Goal: Task Accomplishment & Management: Use online tool/utility

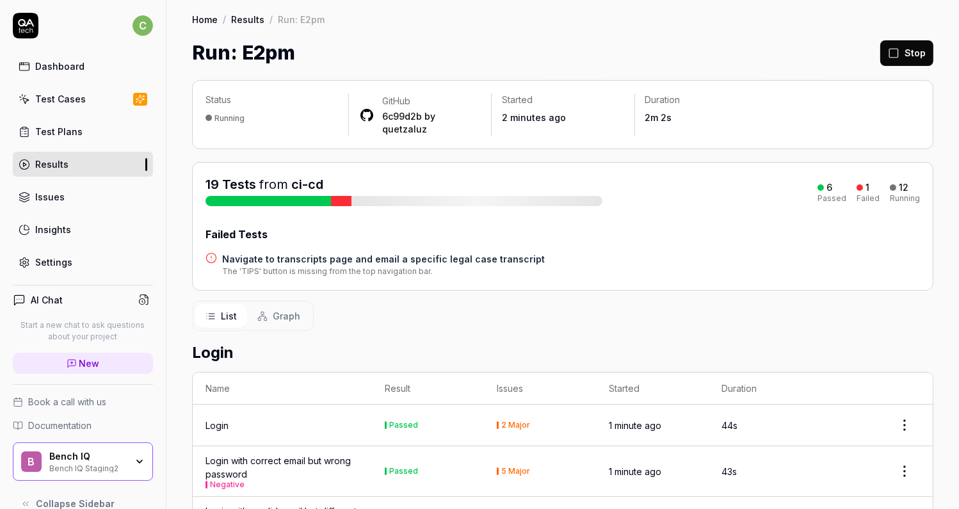
click at [396, 252] on h4 "Navigate to transcripts page and email a specific legal case transcript" at bounding box center [383, 258] width 323 height 13
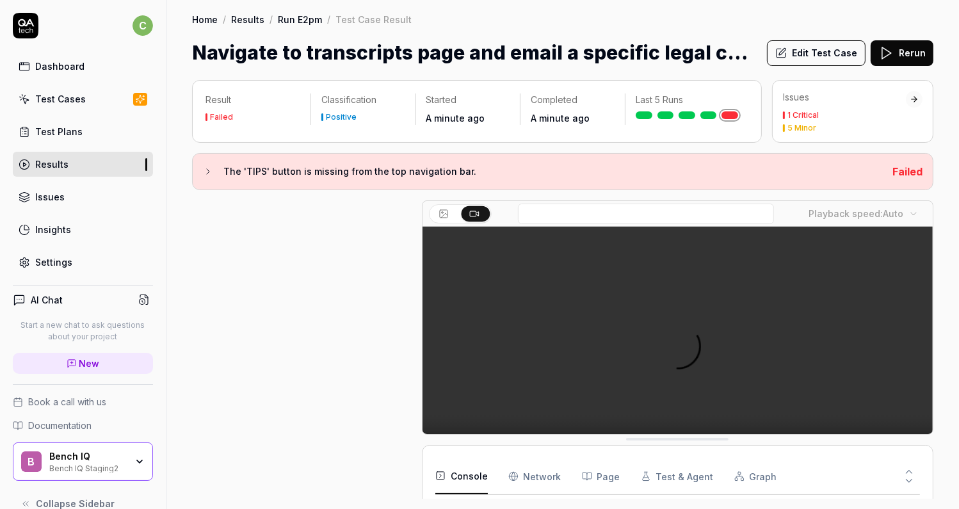
scroll to position [102, 0]
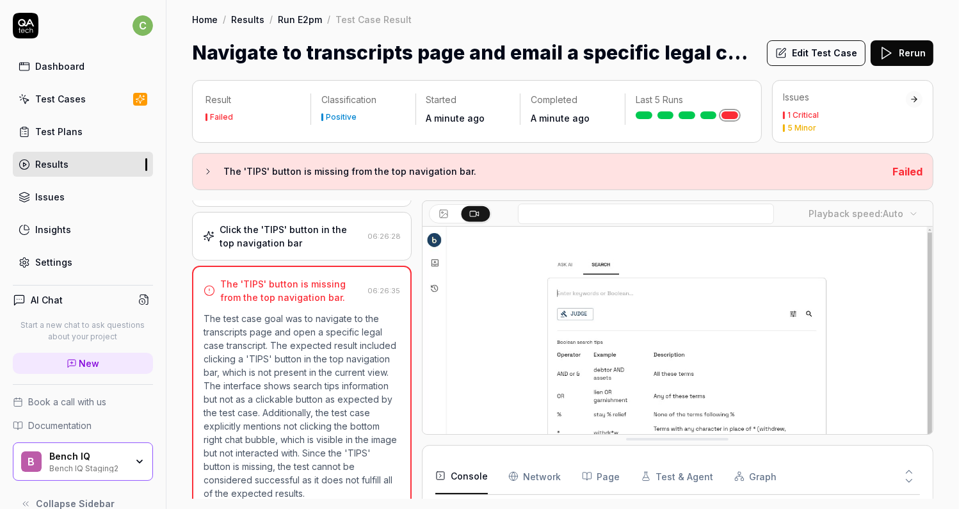
click at [816, 55] on button "Edit Test Case" at bounding box center [816, 53] width 99 height 26
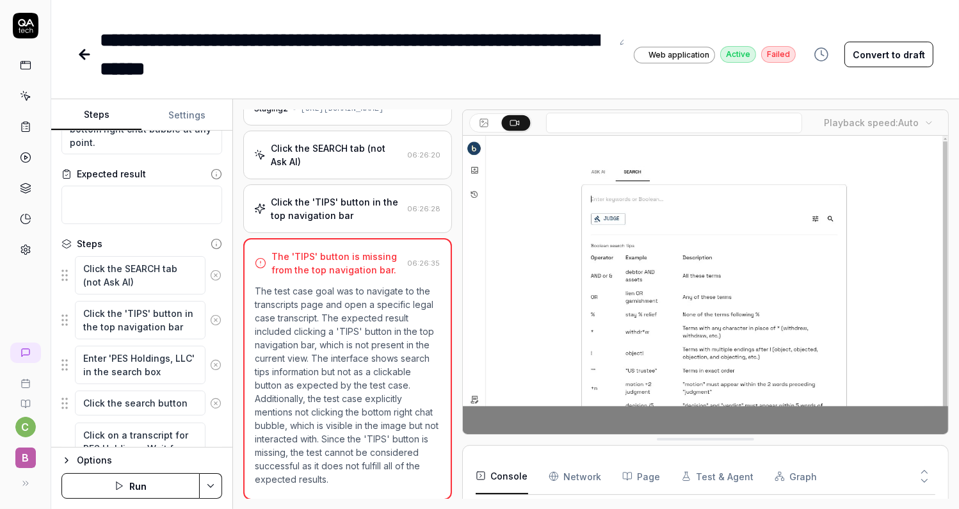
scroll to position [80, 0]
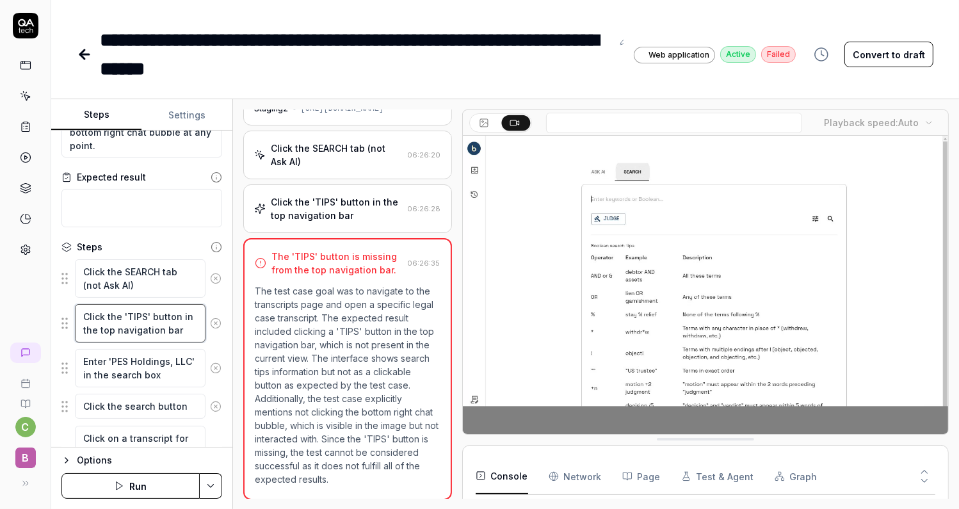
click at [149, 323] on textarea "Click the 'TIPS' button in the top navigation bar" at bounding box center [140, 323] width 131 height 38
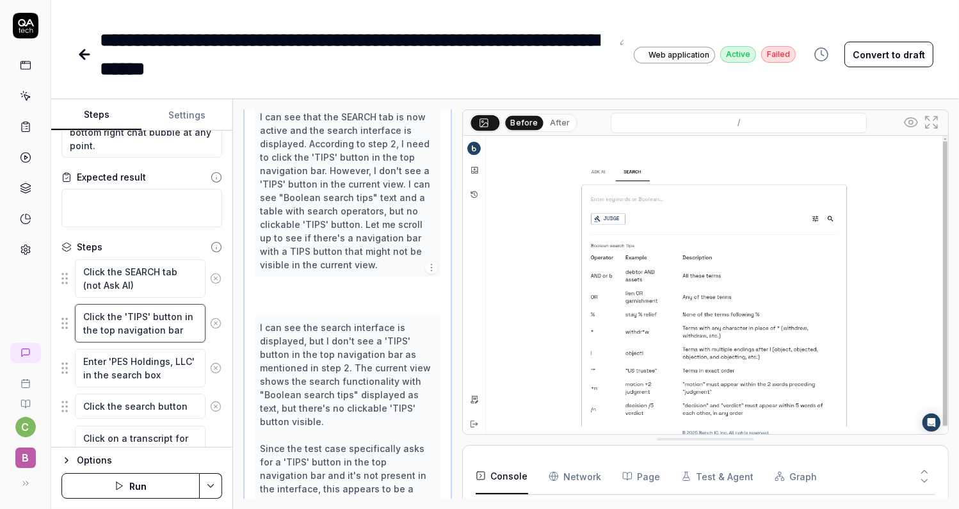
click at [149, 323] on textarea "Click the 'TIPS' button in the top navigation bar" at bounding box center [140, 323] width 131 height 38
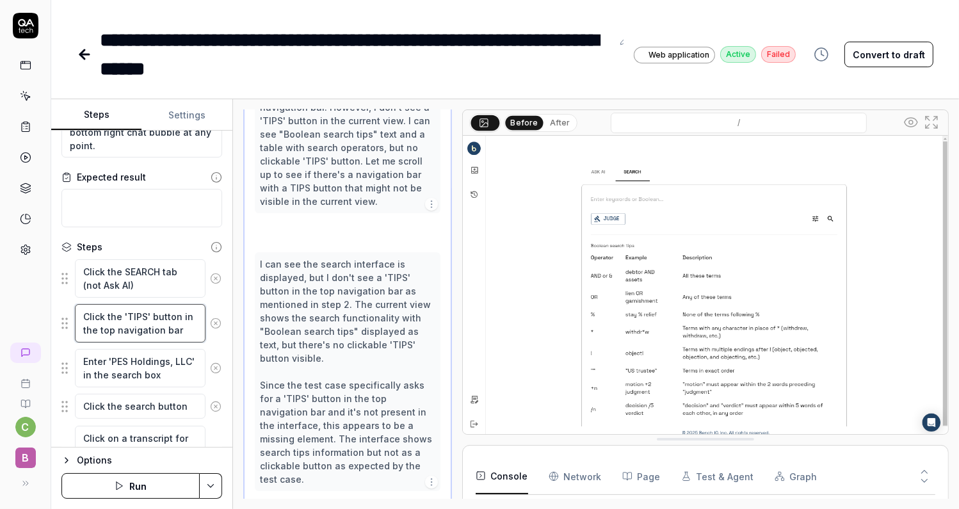
click at [149, 323] on textarea "Click the 'TIPS' button in the top navigation bar" at bounding box center [140, 323] width 131 height 38
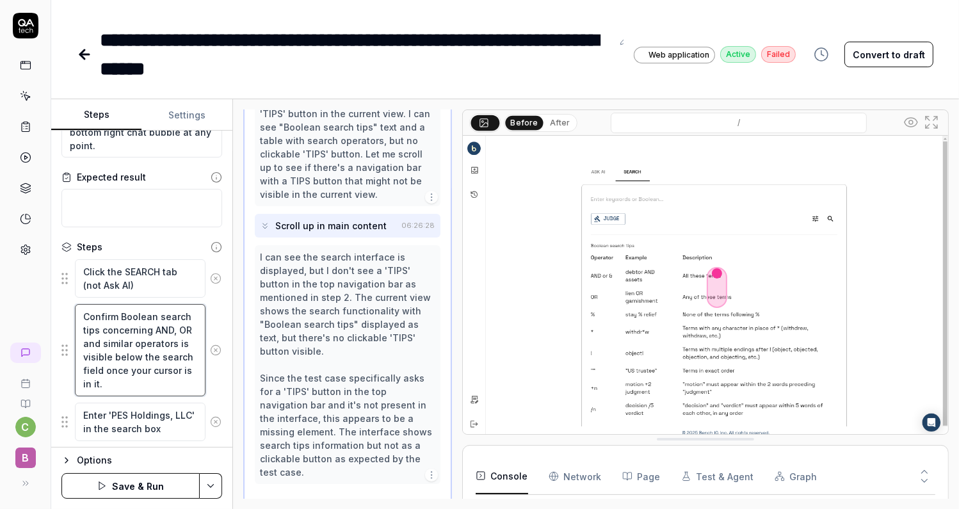
type textarea "Confirm Boolean search tips concerning AND, OR and similar operators is visible…"
click at [165, 486] on button "Save & Run" at bounding box center [130, 486] width 138 height 26
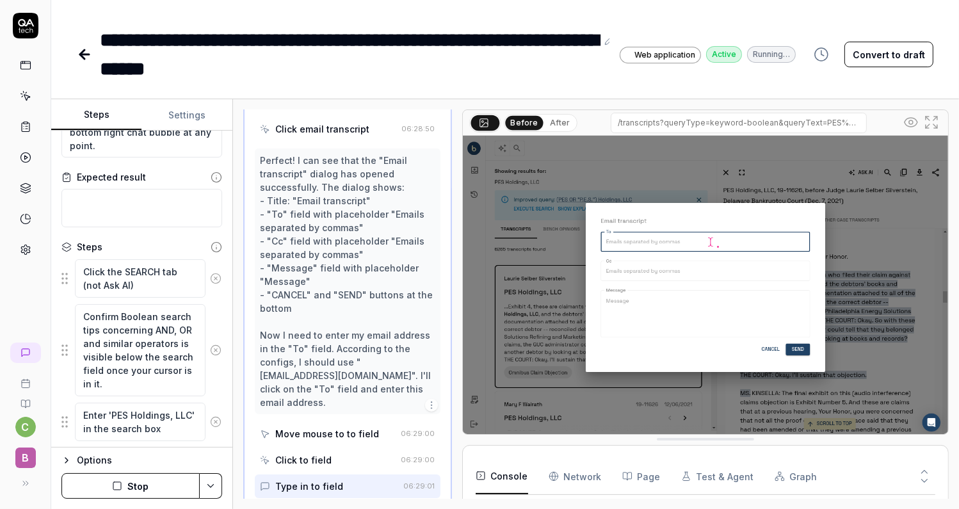
scroll to position [871, 0]
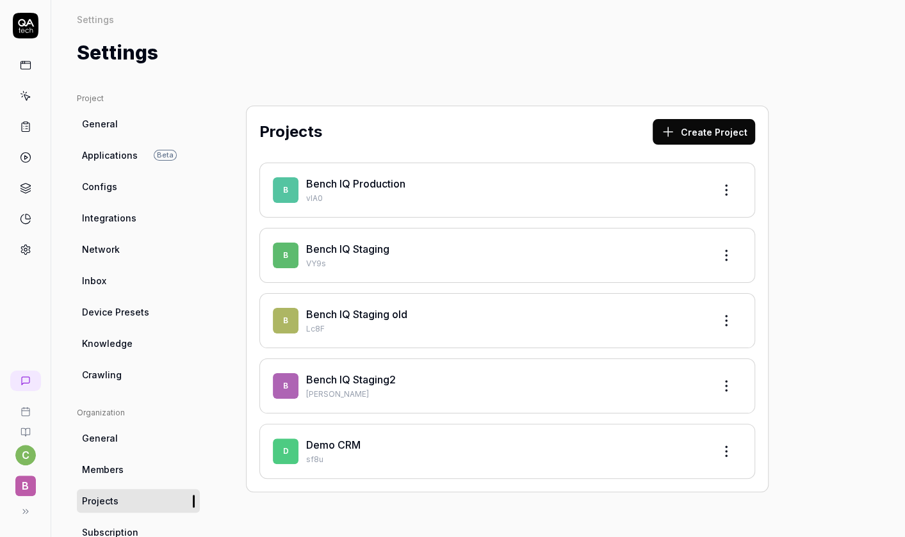
click at [34, 483] on span "B" at bounding box center [25, 486] width 20 height 20
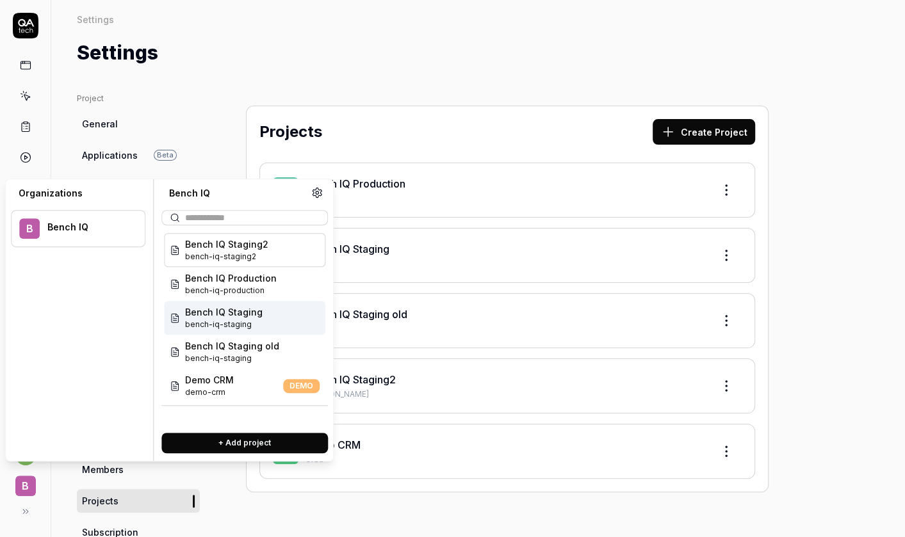
click at [235, 318] on span "Bench IQ Staging" at bounding box center [223, 311] width 77 height 13
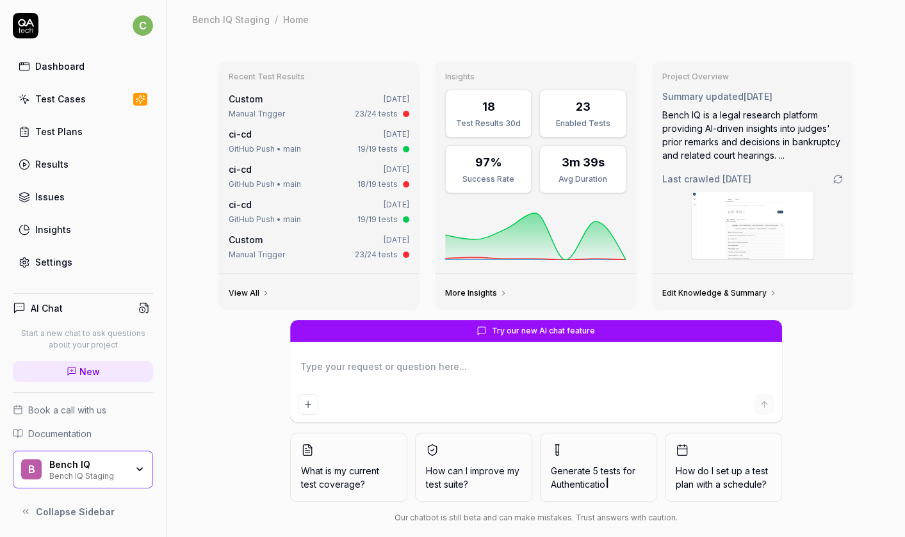
click at [67, 104] on div "Test Cases" at bounding box center [60, 98] width 51 height 13
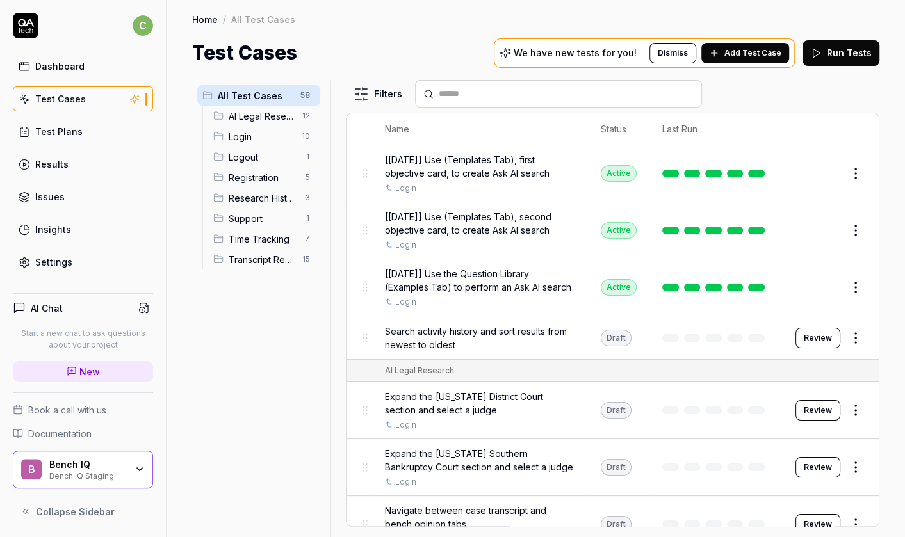
click at [297, 486] on div "All Test Cases 58 AI Legal Research 12 Login 10 Logout 1 Registration 5 Researc…" at bounding box center [258, 301] width 133 height 442
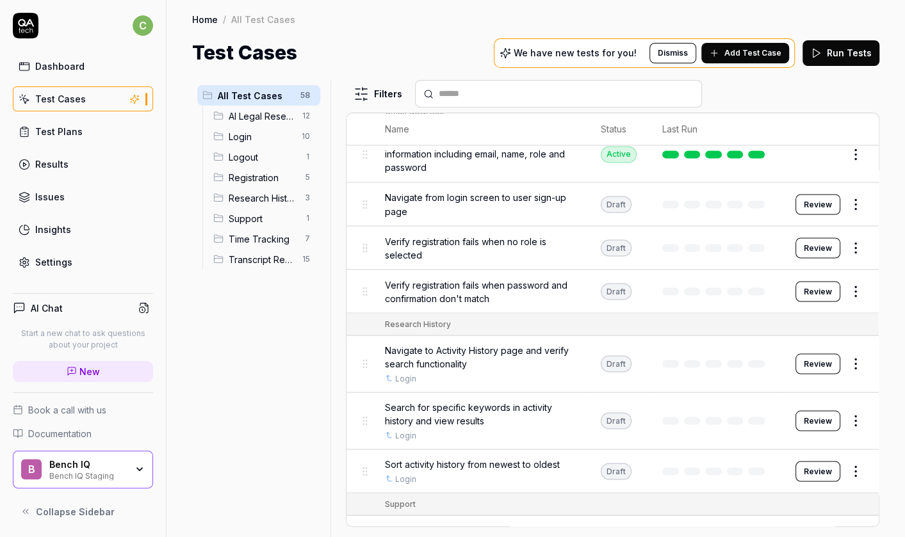
scroll to position [2253, 0]
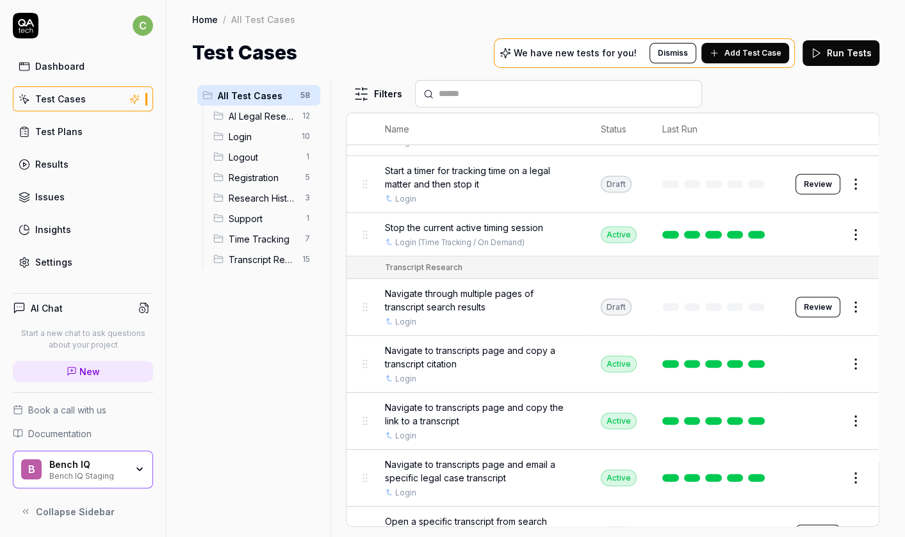
click at [823, 354] on button "Edit" at bounding box center [824, 364] width 31 height 20
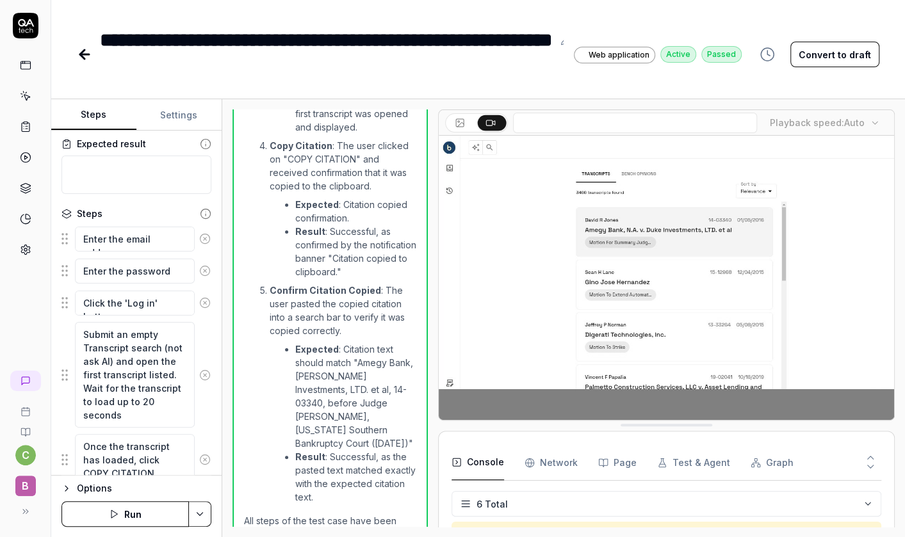
scroll to position [115, 0]
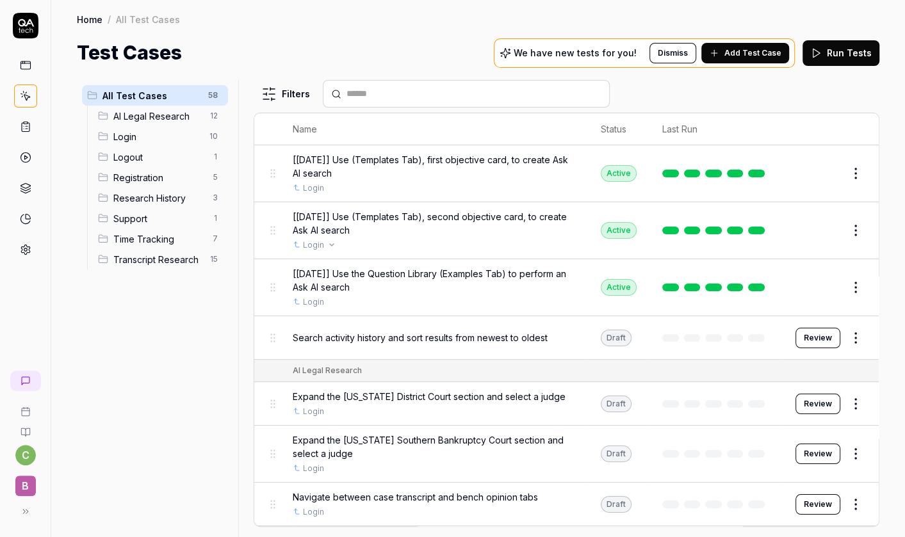
scroll to position [2119, 0]
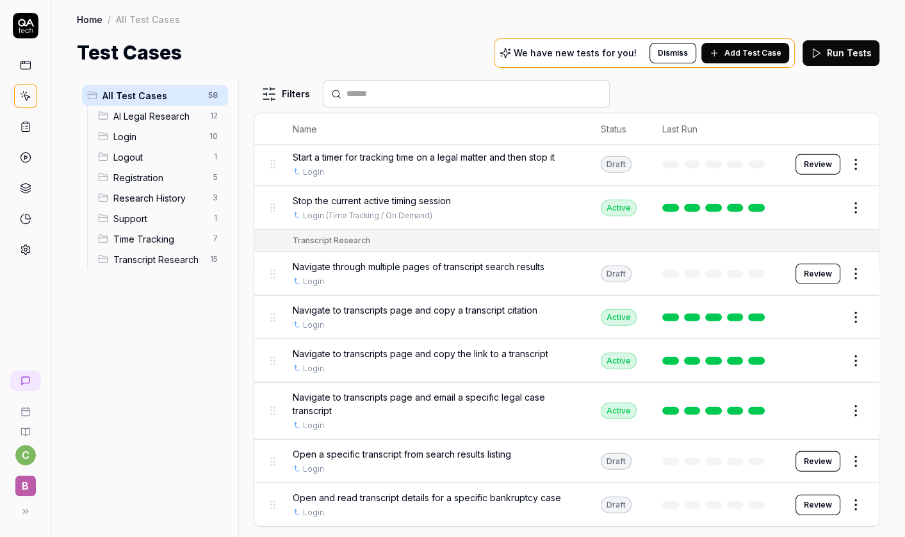
click at [821, 421] on button "Edit" at bounding box center [824, 411] width 31 height 20
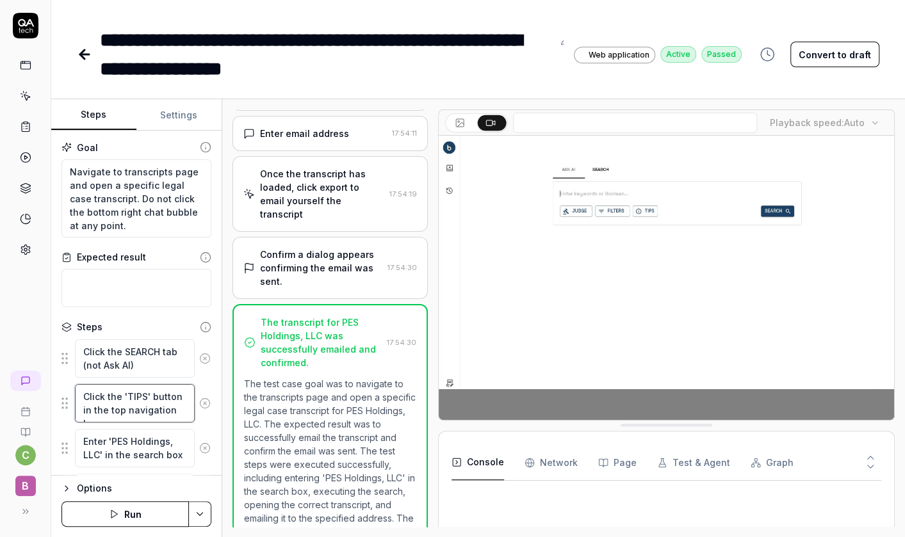
click at [152, 402] on textarea "Click the 'TIPS' button in the top navigation bar" at bounding box center [135, 403] width 120 height 38
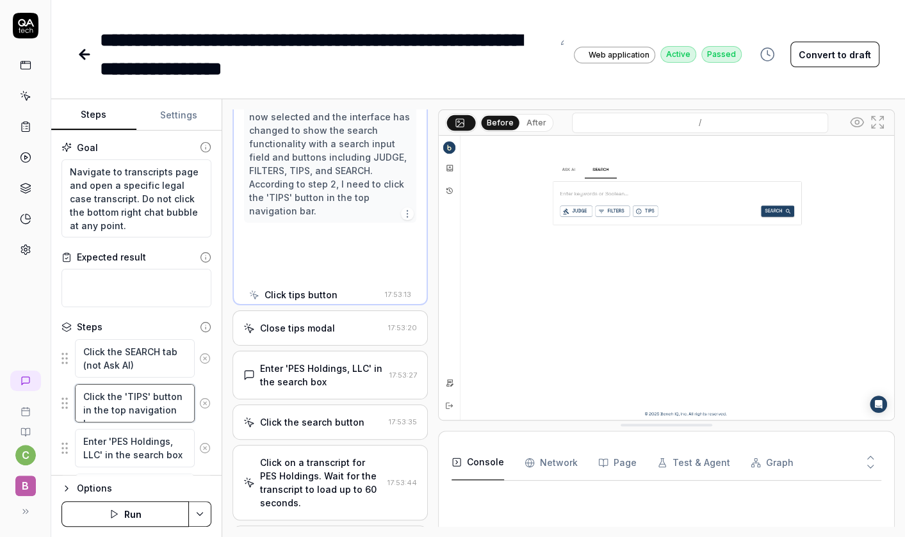
click at [152, 402] on textarea "Click the 'TIPS' button in the top navigation bar" at bounding box center [135, 403] width 120 height 38
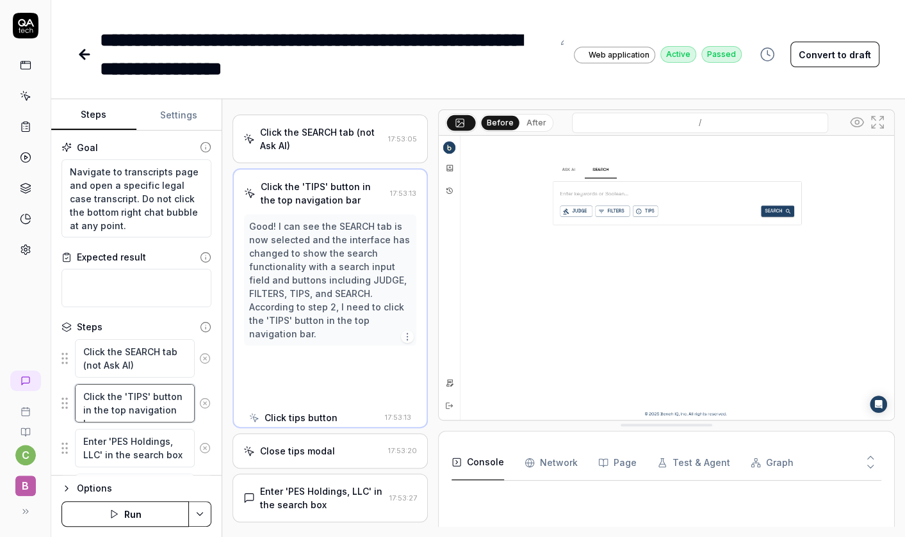
scroll to position [13, 0]
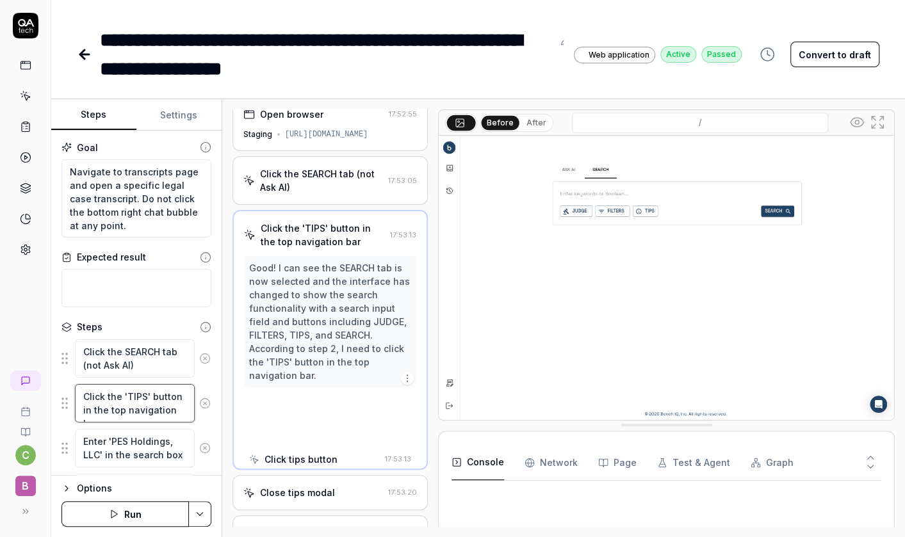
click at [152, 402] on textarea "Click the 'TIPS' button in the top navigation bar" at bounding box center [135, 403] width 120 height 38
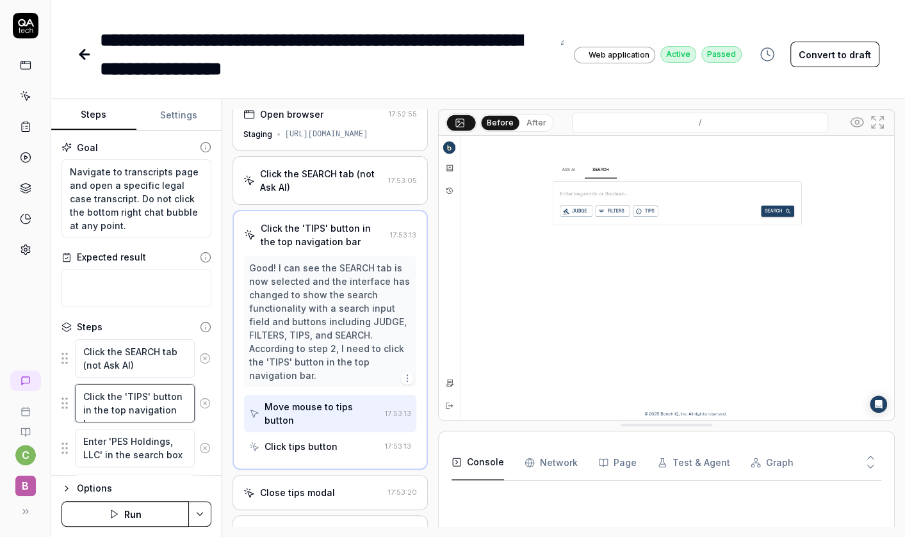
scroll to position [0, 0]
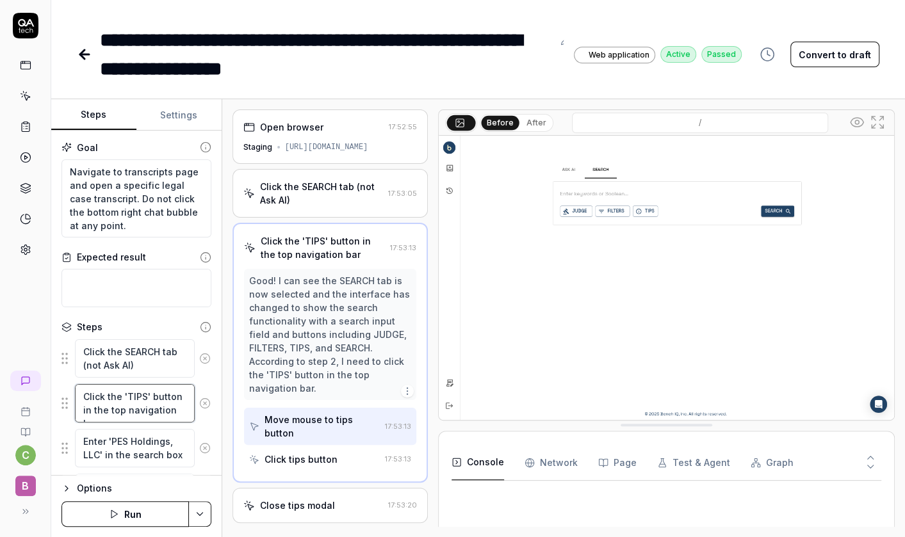
paste textarea "onfirm Boolean search tips concerning AND, OR and similar operators is visible …"
type textarea "*"
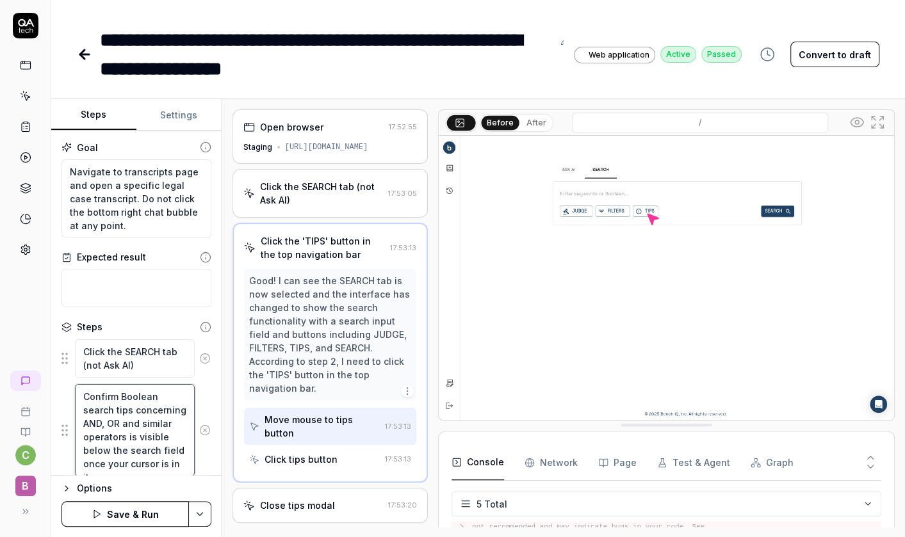
type textarea "Confirm Boolean search tips concerning AND, OR and similar operators is visible…"
click at [149, 518] on button "Save & Run" at bounding box center [124, 514] width 127 height 26
type textarea "*"
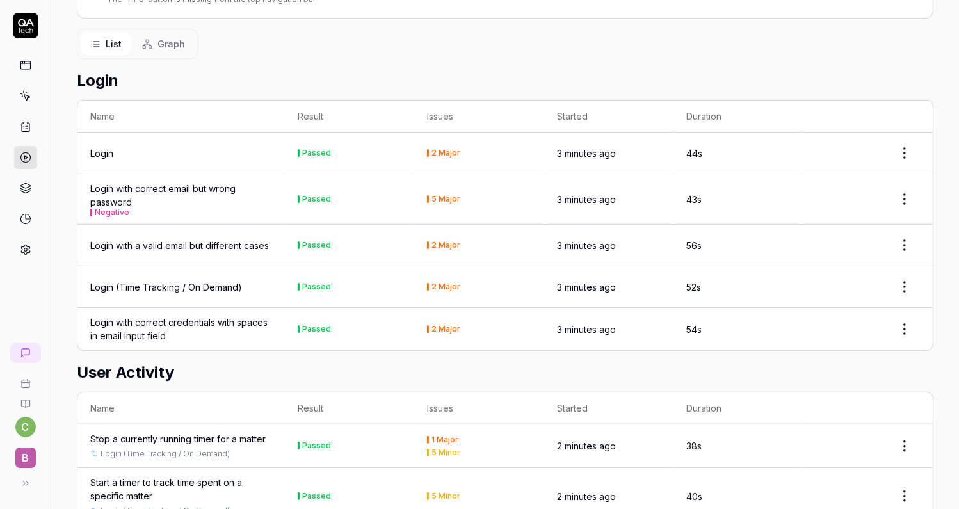
scroll to position [134, 0]
